Goal: Communication & Community: Answer question/provide support

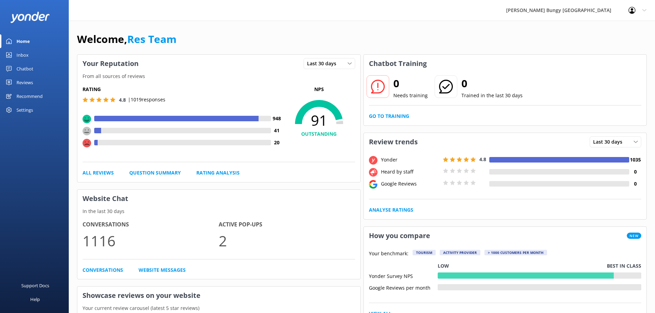
click at [40, 54] on link "Inbox" at bounding box center [34, 55] width 69 height 14
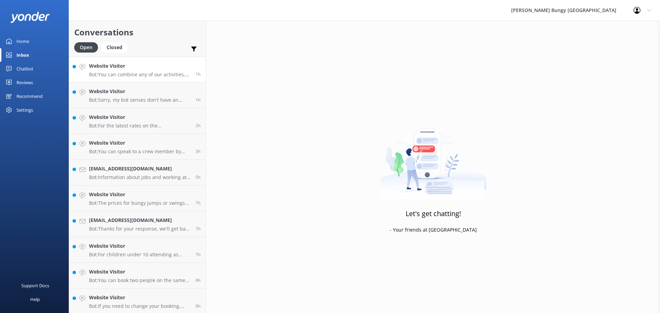
click at [139, 66] on h4 "Website Visitor" at bounding box center [139, 66] width 101 height 8
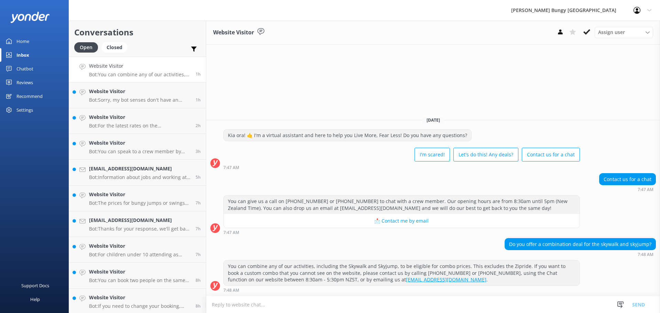
click at [314, 270] on div "You can combine any of our activities, including the Skywalk and Skyjump, to be…" at bounding box center [402, 273] width 356 height 25
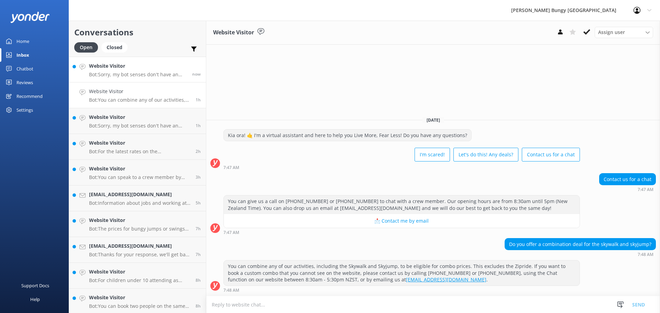
click at [158, 71] on div "Website Visitor Bot: Sorry, my bot senses don't have an answer for that, please…" at bounding box center [138, 69] width 98 height 15
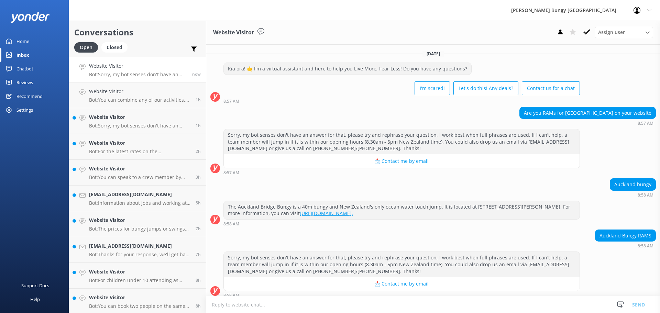
scroll to position [5, 0]
